Goal: Task Accomplishment & Management: Manage account settings

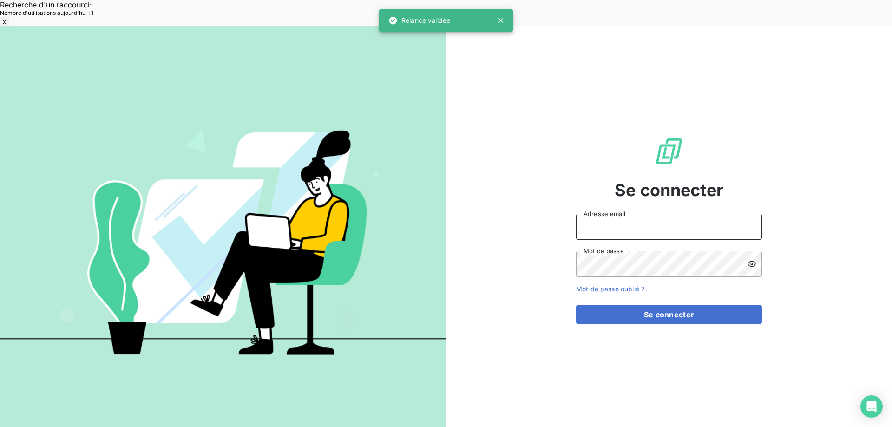
type input "[EMAIL_ADDRESS][DOMAIN_NAME]"
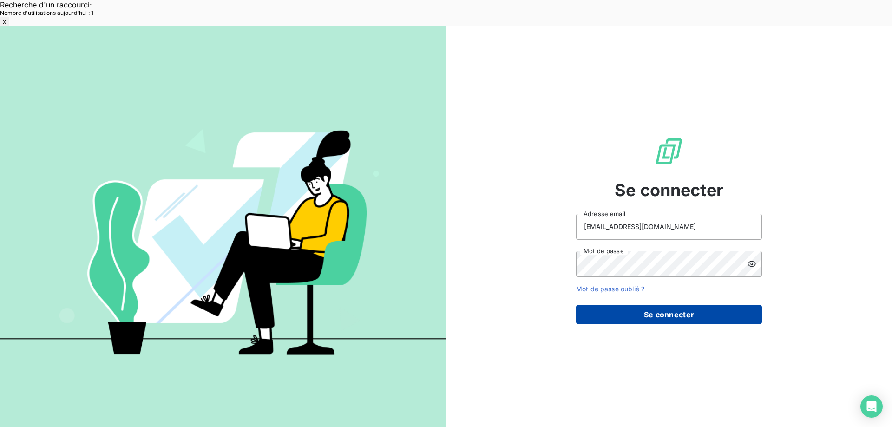
click at [662, 305] on button "Se connecter" at bounding box center [669, 315] width 186 height 20
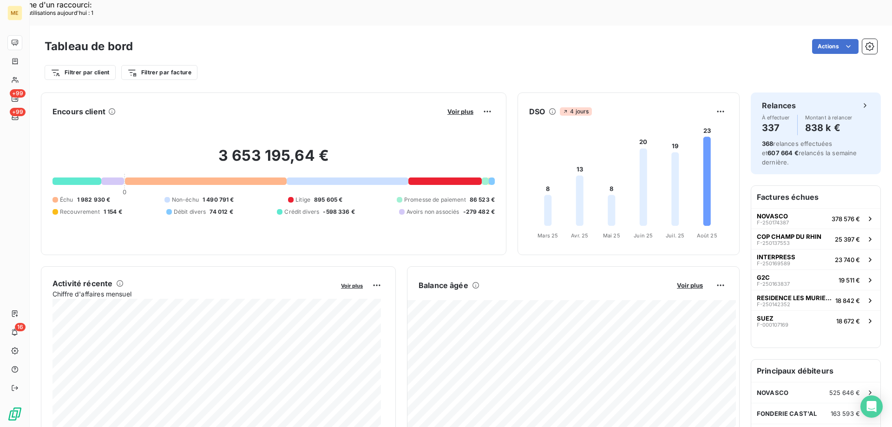
click at [597, 39] on div "Actions" at bounding box center [510, 46] width 733 height 15
